Goal: Navigation & Orientation: Find specific page/section

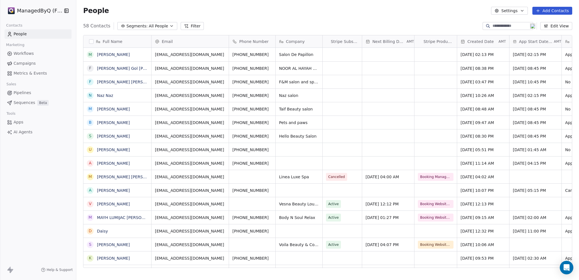
scroll to position [242, 498]
click at [32, 53] on span "Workflows" at bounding box center [24, 54] width 20 height 6
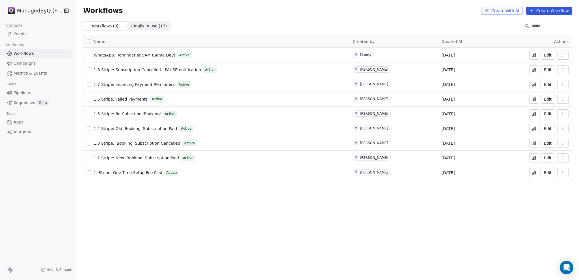
click at [29, 63] on span "Campaigns" at bounding box center [25, 64] width 22 height 6
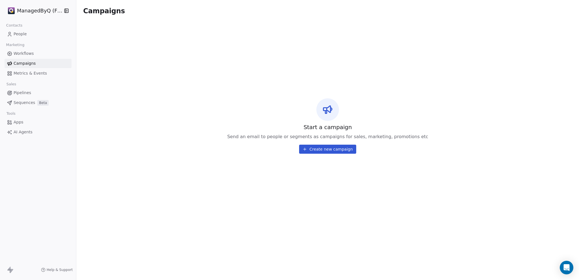
click at [30, 53] on span "Workflows" at bounding box center [24, 54] width 20 height 6
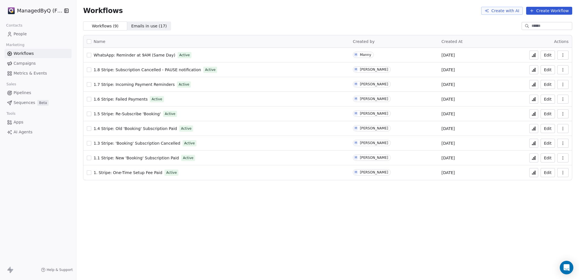
click at [157, 25] on span "Emails in use ( 17 )" at bounding box center [149, 26] width 36 height 6
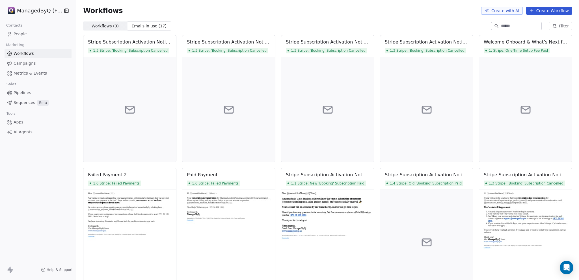
click at [106, 29] on span "Workflows ( 9 ) Workflows ( 9 )" at bounding box center [105, 26] width 44 height 9
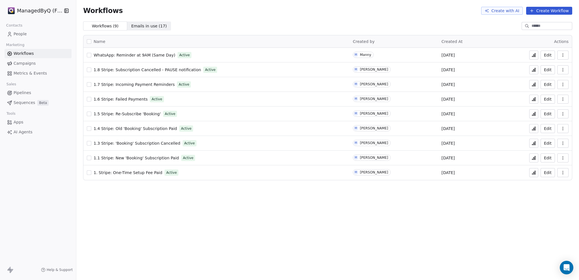
click at [27, 33] on link "People" at bounding box center [38, 33] width 67 height 9
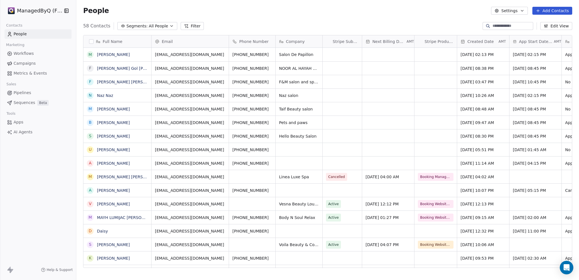
scroll to position [242, 498]
click at [41, 10] on html "ManagedByQ (FZE) Contacts People Marketing Workflows Campaigns Metrics & Events…" at bounding box center [289, 140] width 579 height 280
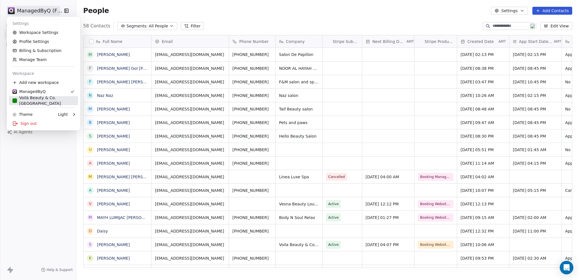
click at [38, 98] on div "Voilà Beauty & Co. [GEOGRAPHIC_DATA]" at bounding box center [43, 100] width 62 height 11
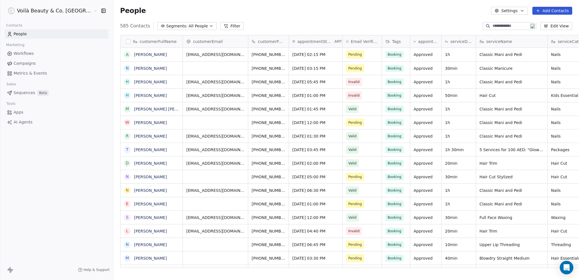
scroll to position [242, 489]
click at [26, 63] on span "Campaigns" at bounding box center [25, 64] width 22 height 6
